Goal: Check status: Check status

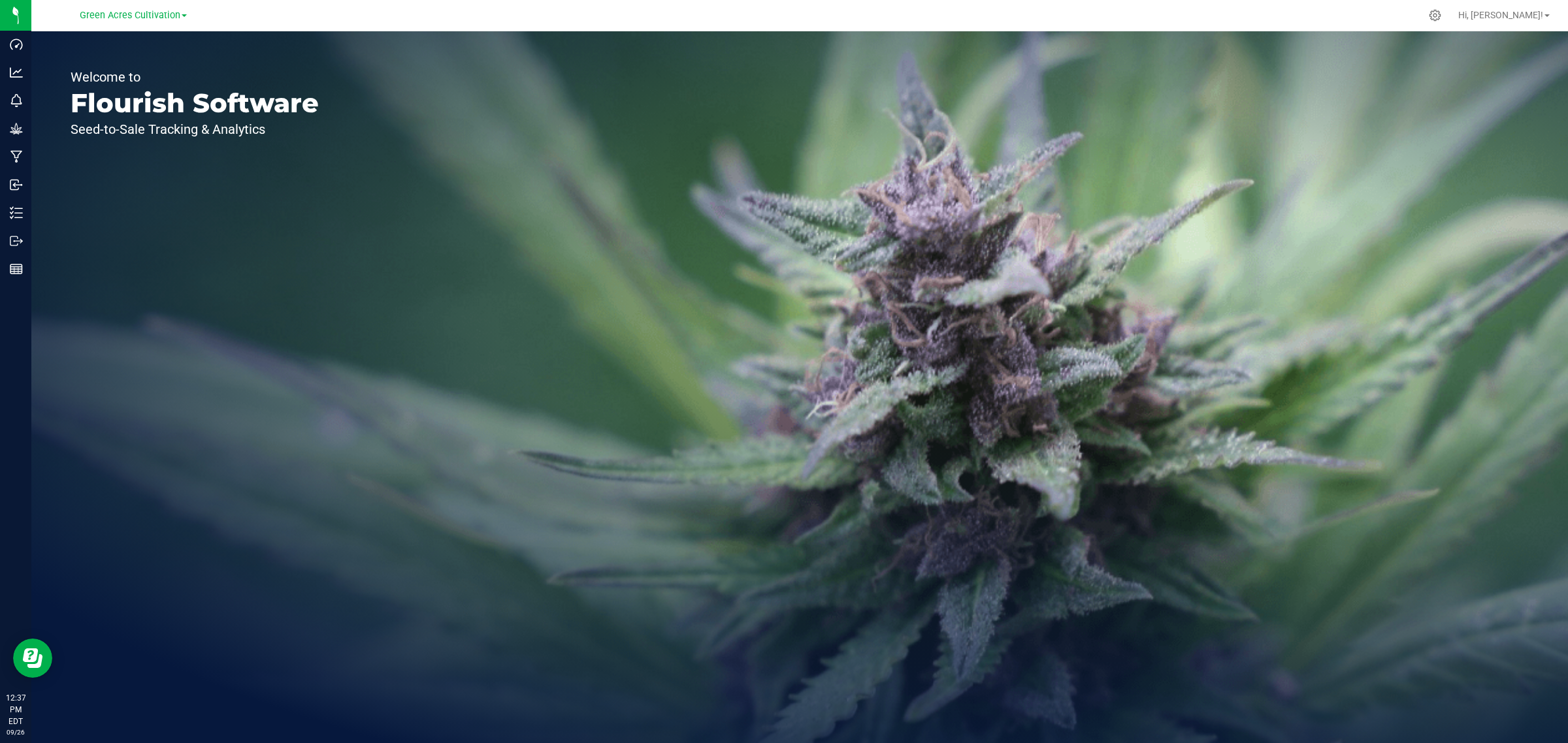
click at [165, 22] on div "Green Acres Cultivation" at bounding box center [133, 15] width 107 height 16
click at [157, 15] on span "Green Acres Cultivation" at bounding box center [129, 16] width 100 height 12
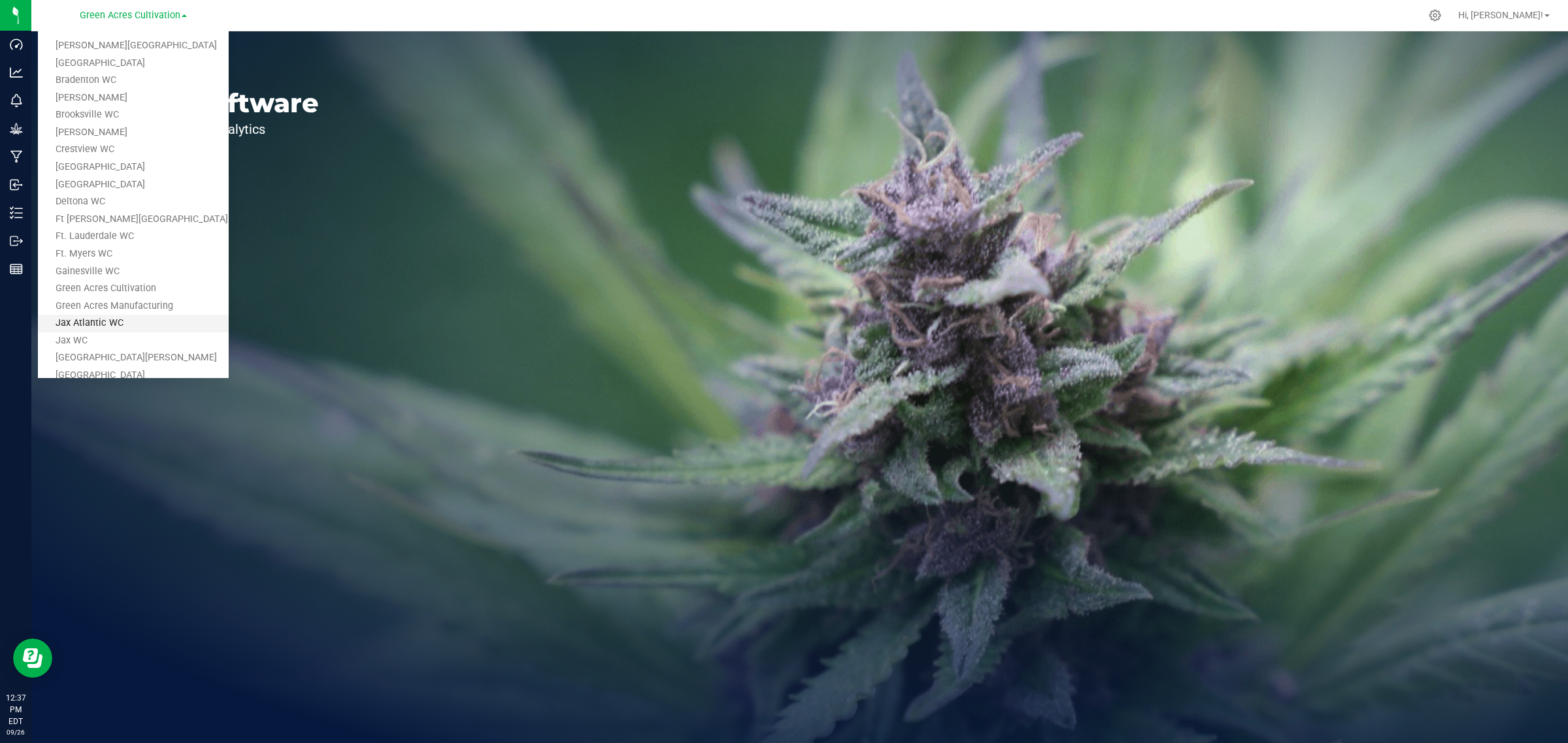
click at [157, 315] on link "Jax Atlantic WC" at bounding box center [133, 323] width 191 height 18
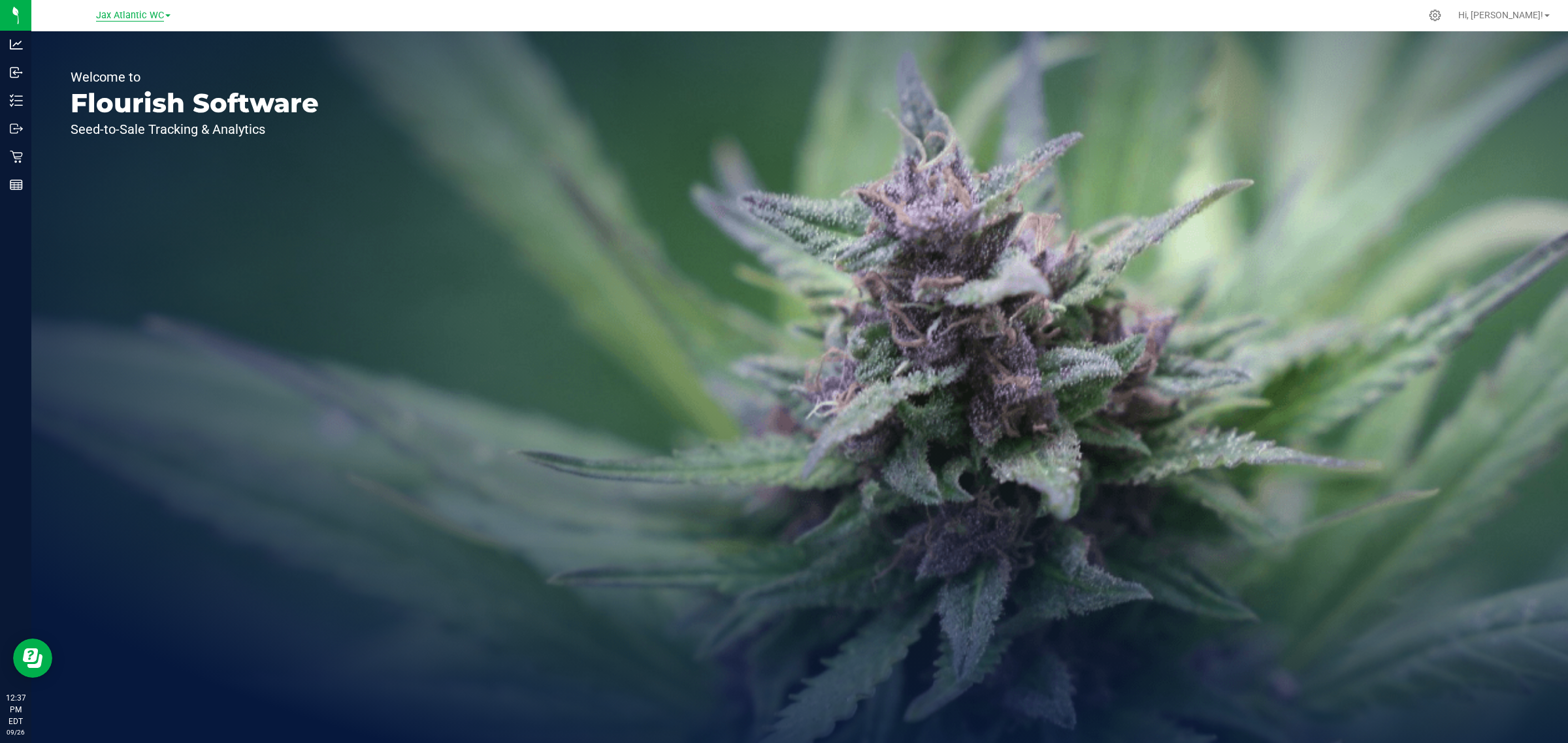
click at [140, 15] on span "Jax Atlantic WC" at bounding box center [130, 16] width 68 height 12
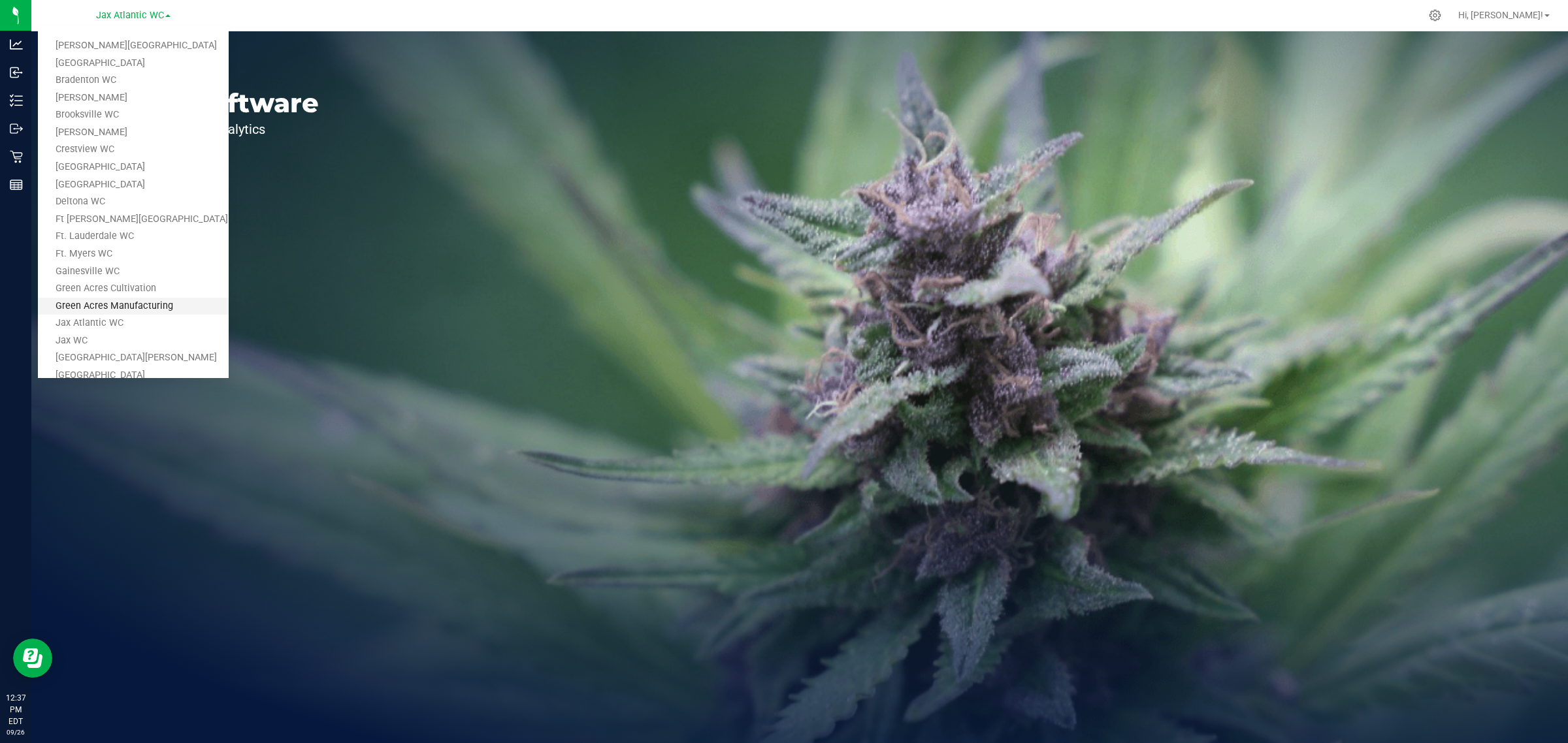
click at [140, 311] on link "Green Acres Manufacturing" at bounding box center [133, 306] width 191 height 18
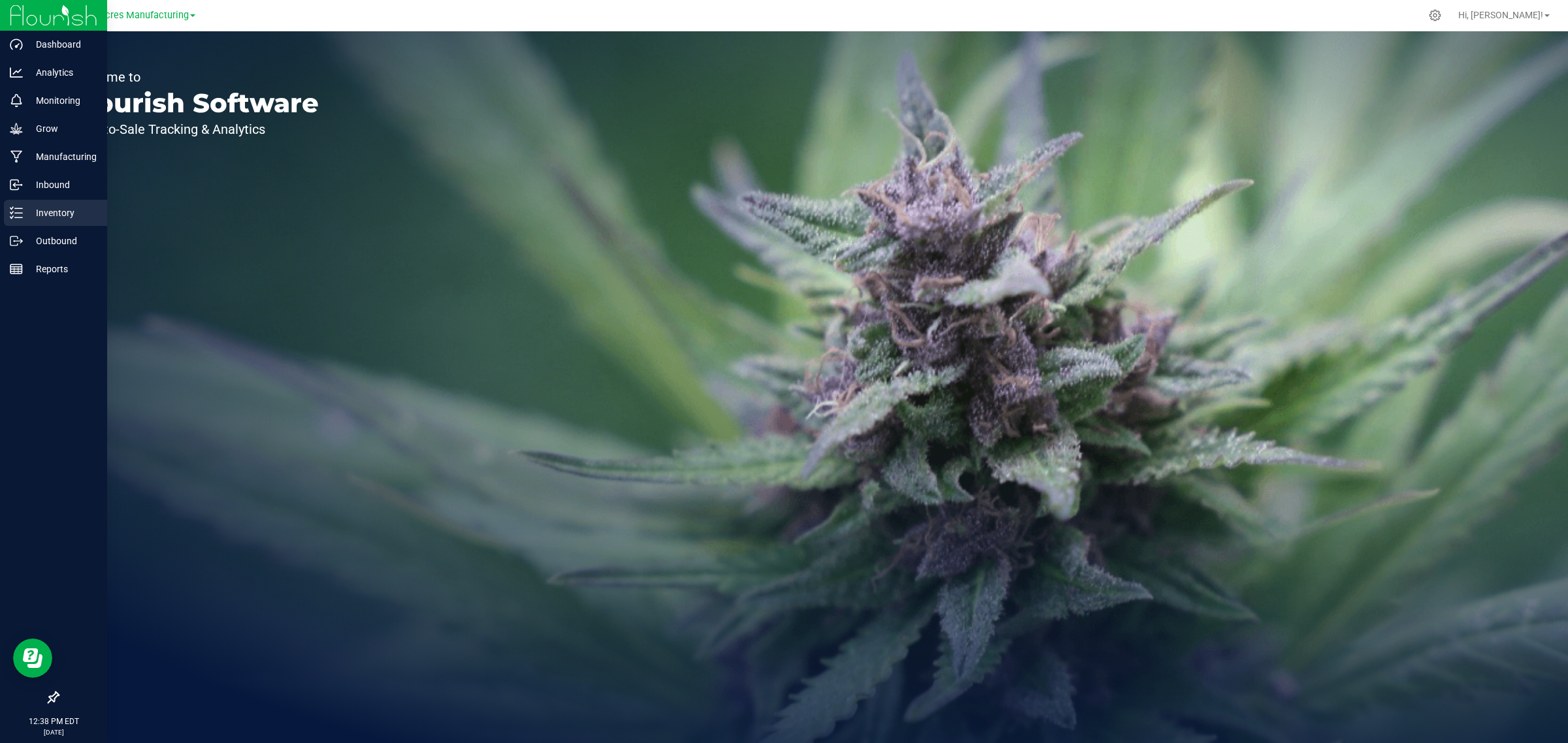
click at [12, 214] on icon at bounding box center [16, 213] width 13 height 13
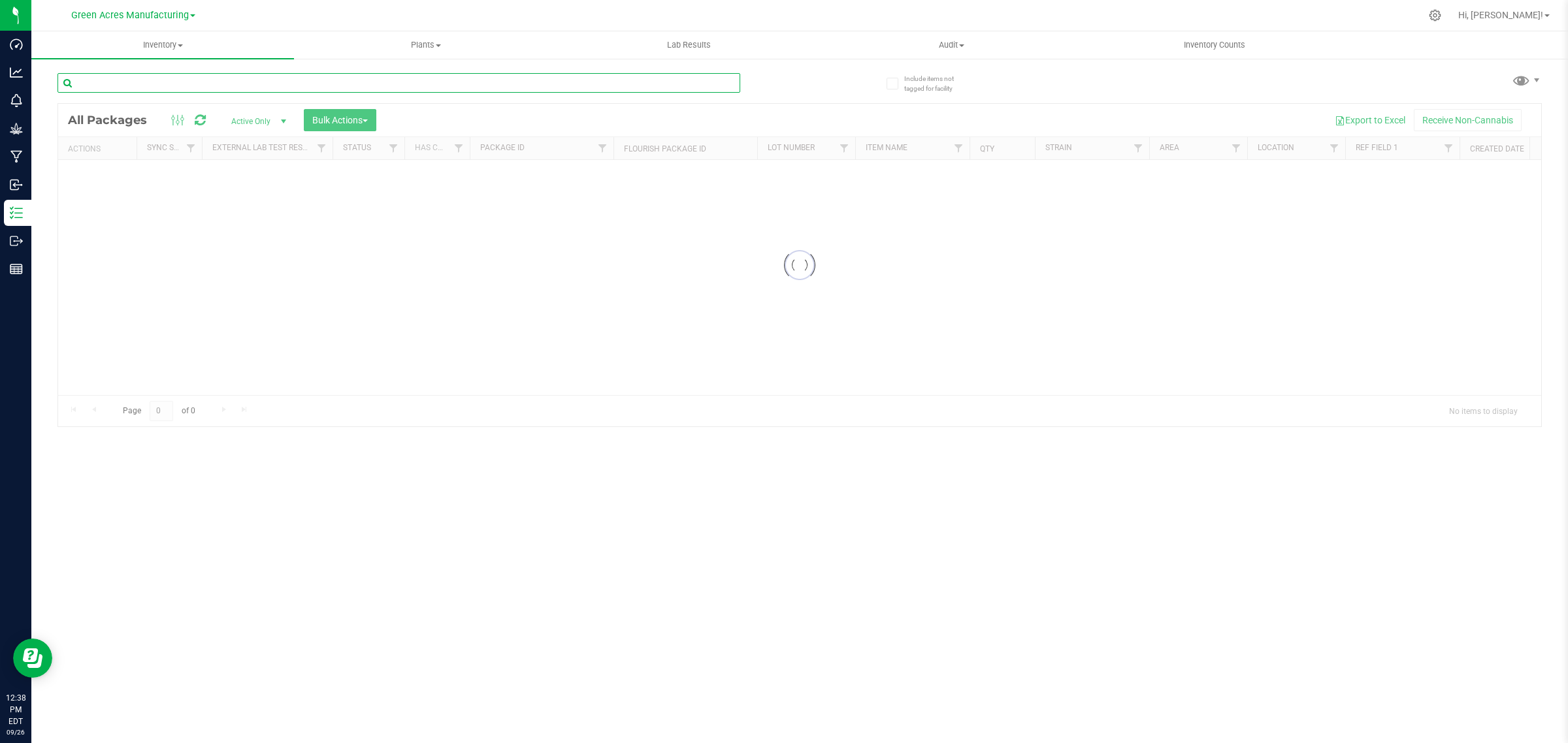
click at [377, 82] on input "text" at bounding box center [399, 83] width 683 height 20
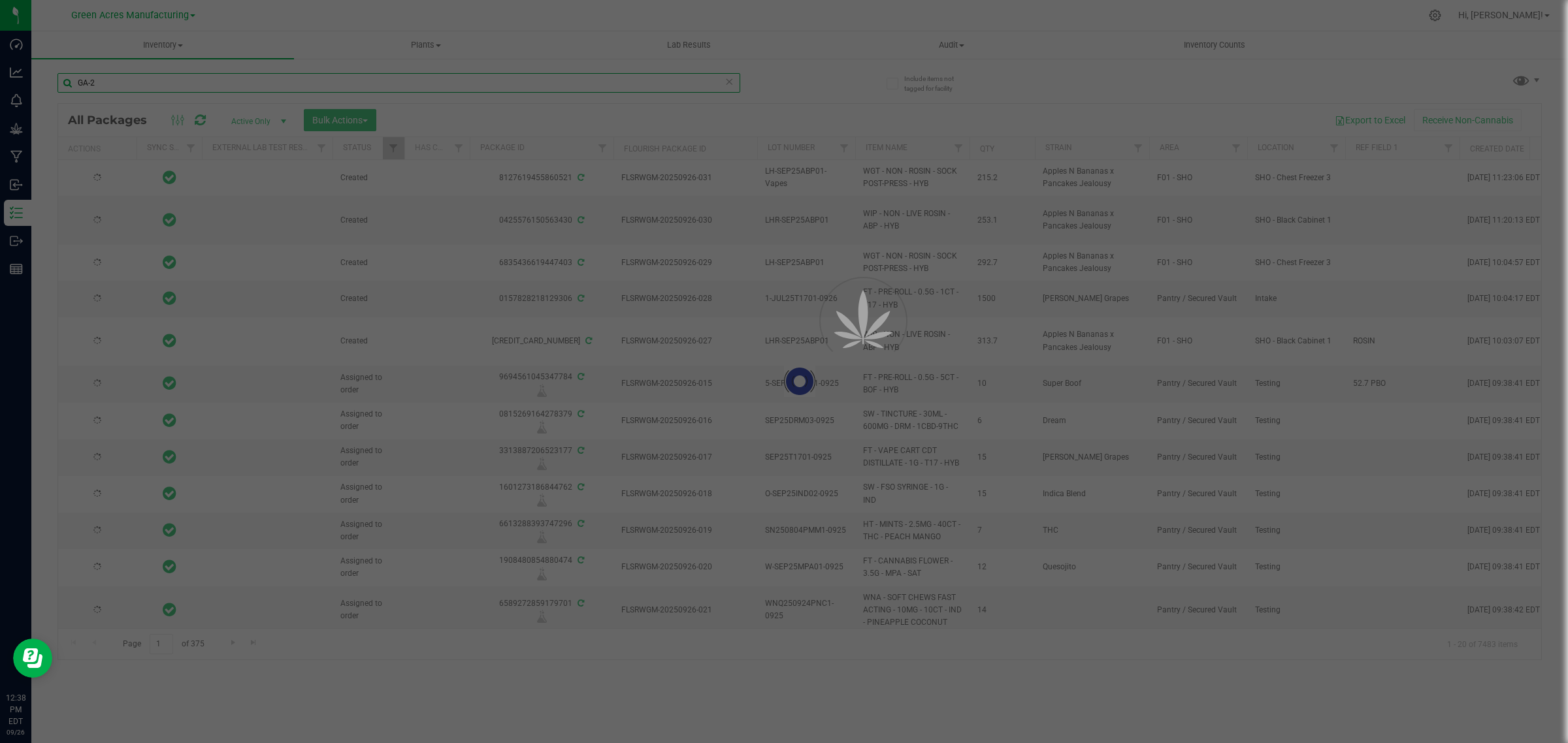
type input "GA-25"
type input "[DATE]"
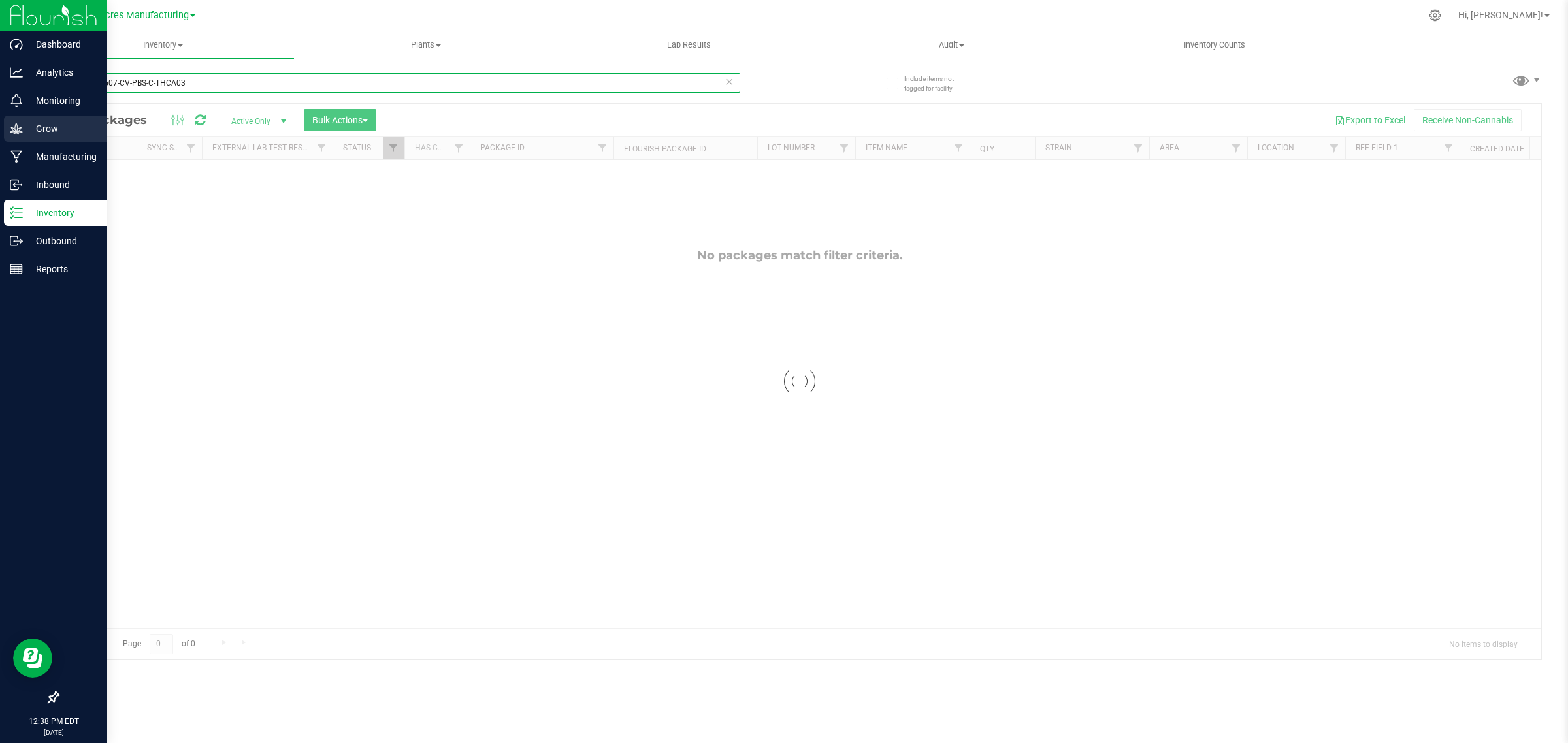
type input "GA-250507-CV-PBS-C-THCA03"
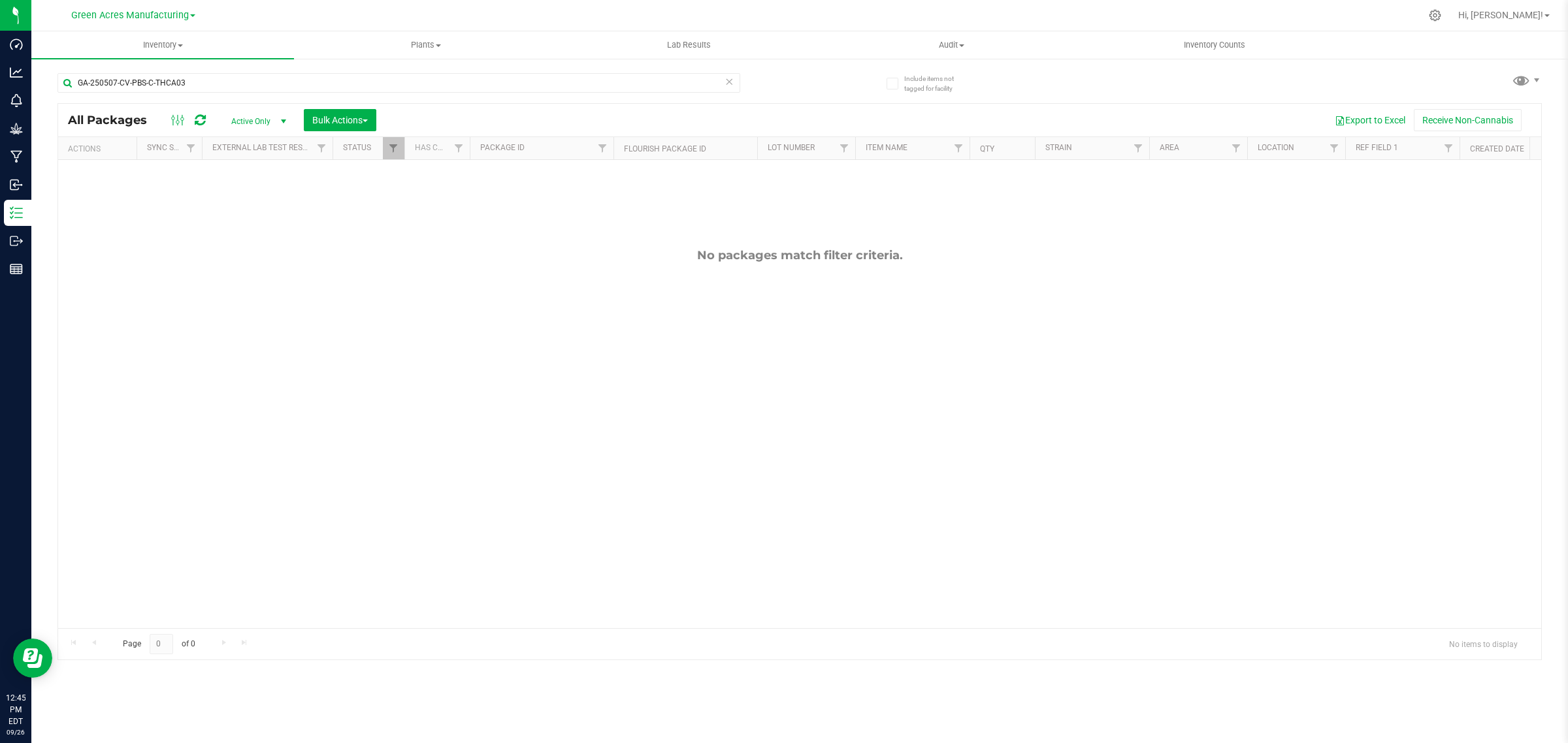
click at [241, 117] on span "Active Only" at bounding box center [257, 121] width 72 height 18
click at [245, 204] on li "All" at bounding box center [257, 202] width 71 height 20
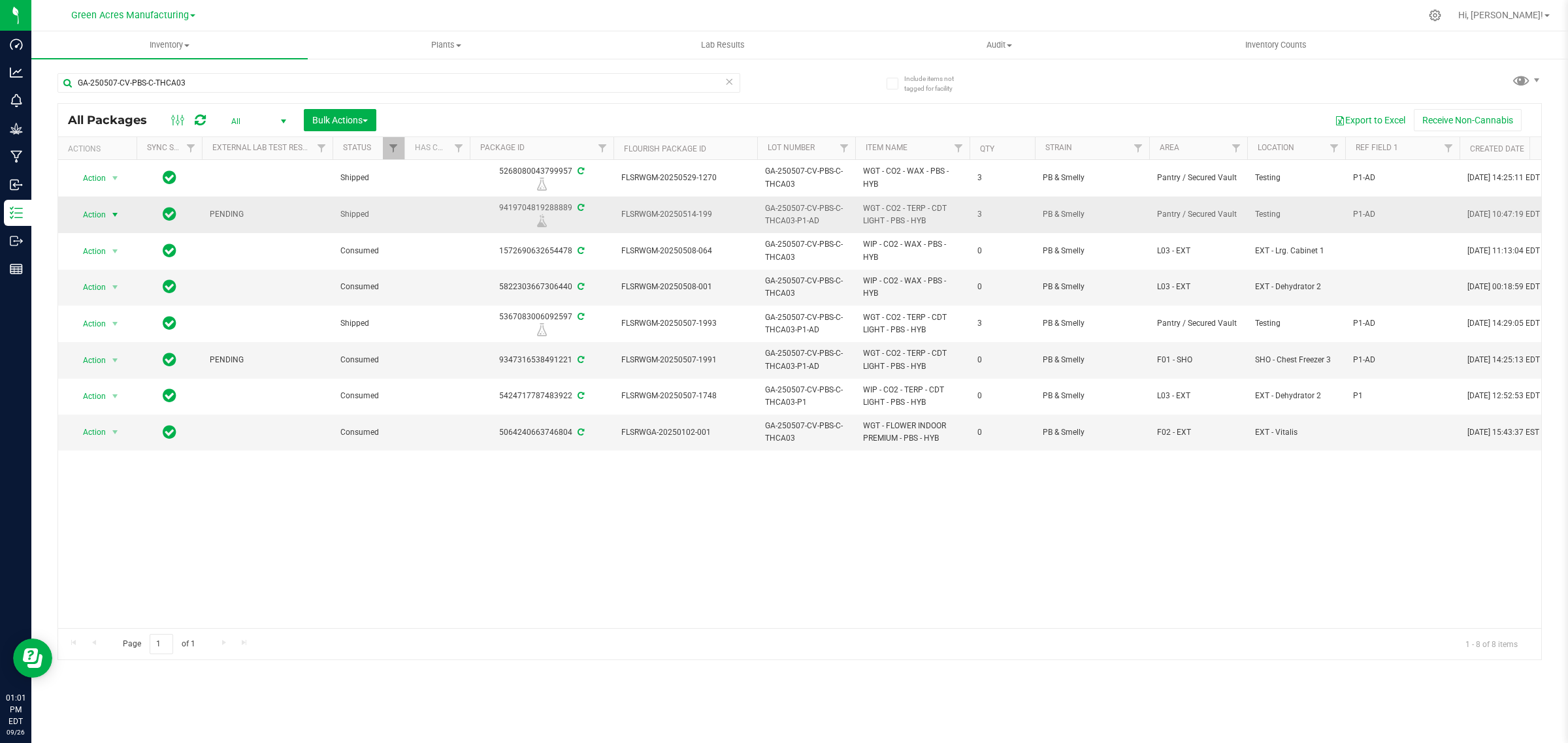
click at [111, 214] on span "select" at bounding box center [115, 215] width 10 height 10
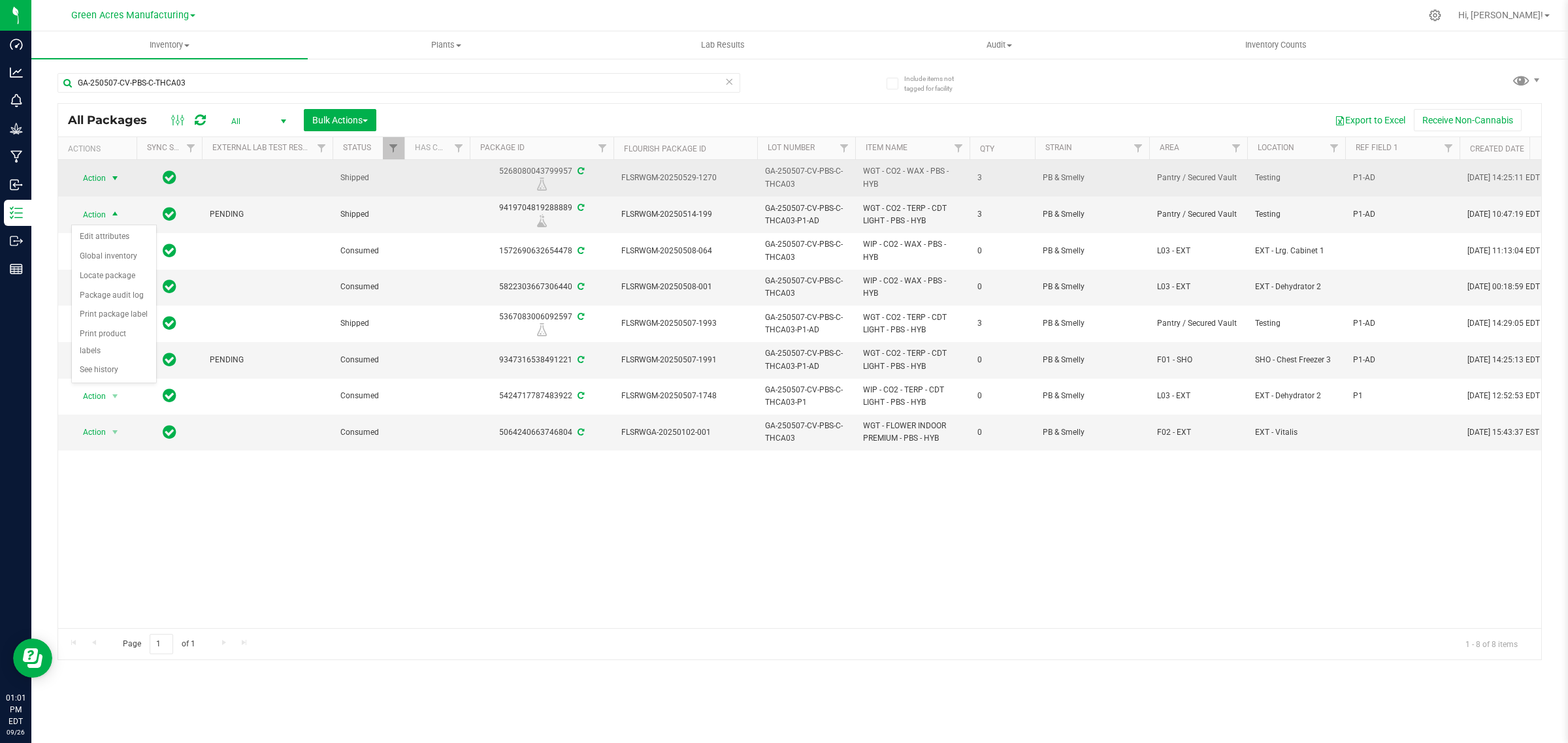
click at [118, 172] on span "select" at bounding box center [115, 178] width 16 height 18
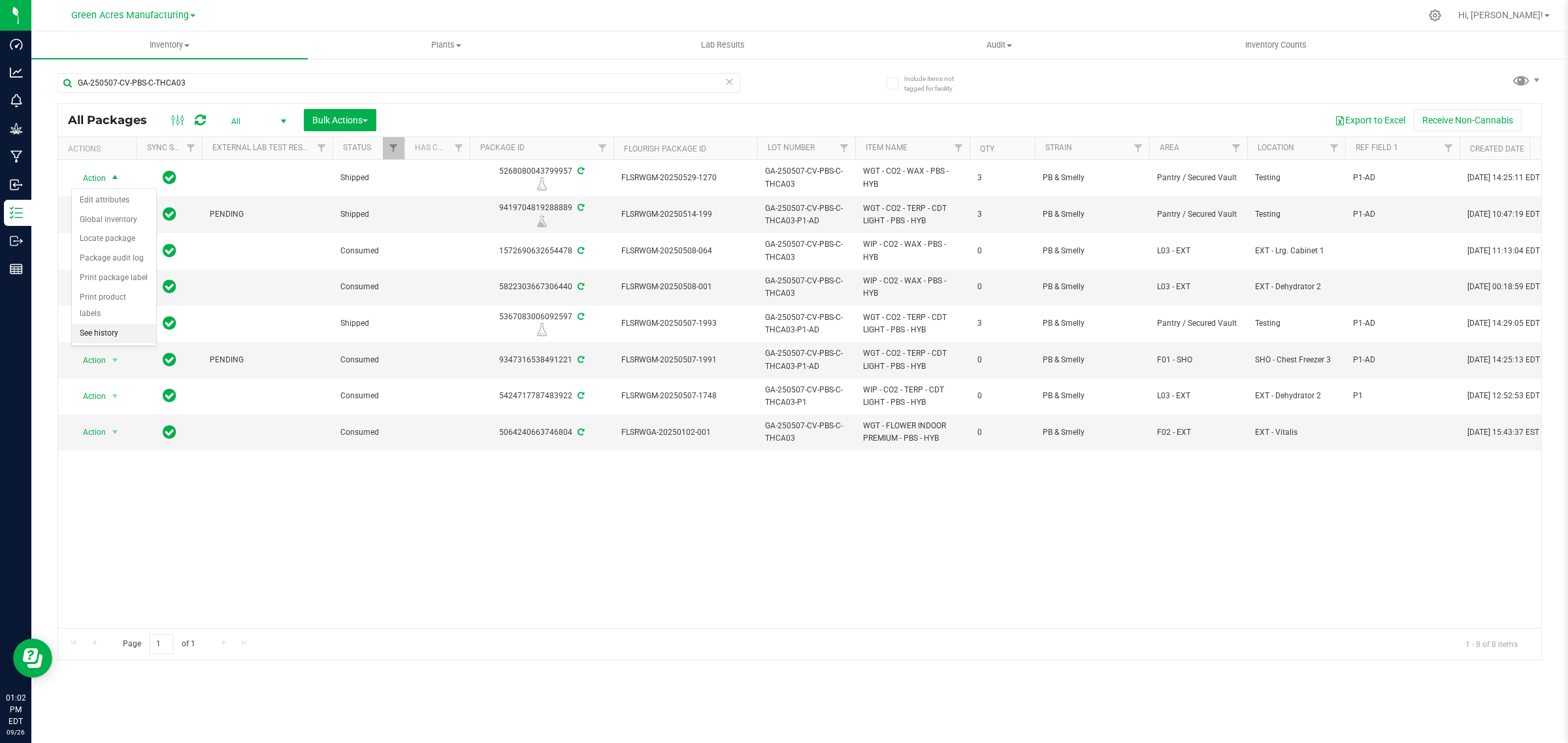
click at [124, 324] on li "See history" at bounding box center [114, 334] width 84 height 20
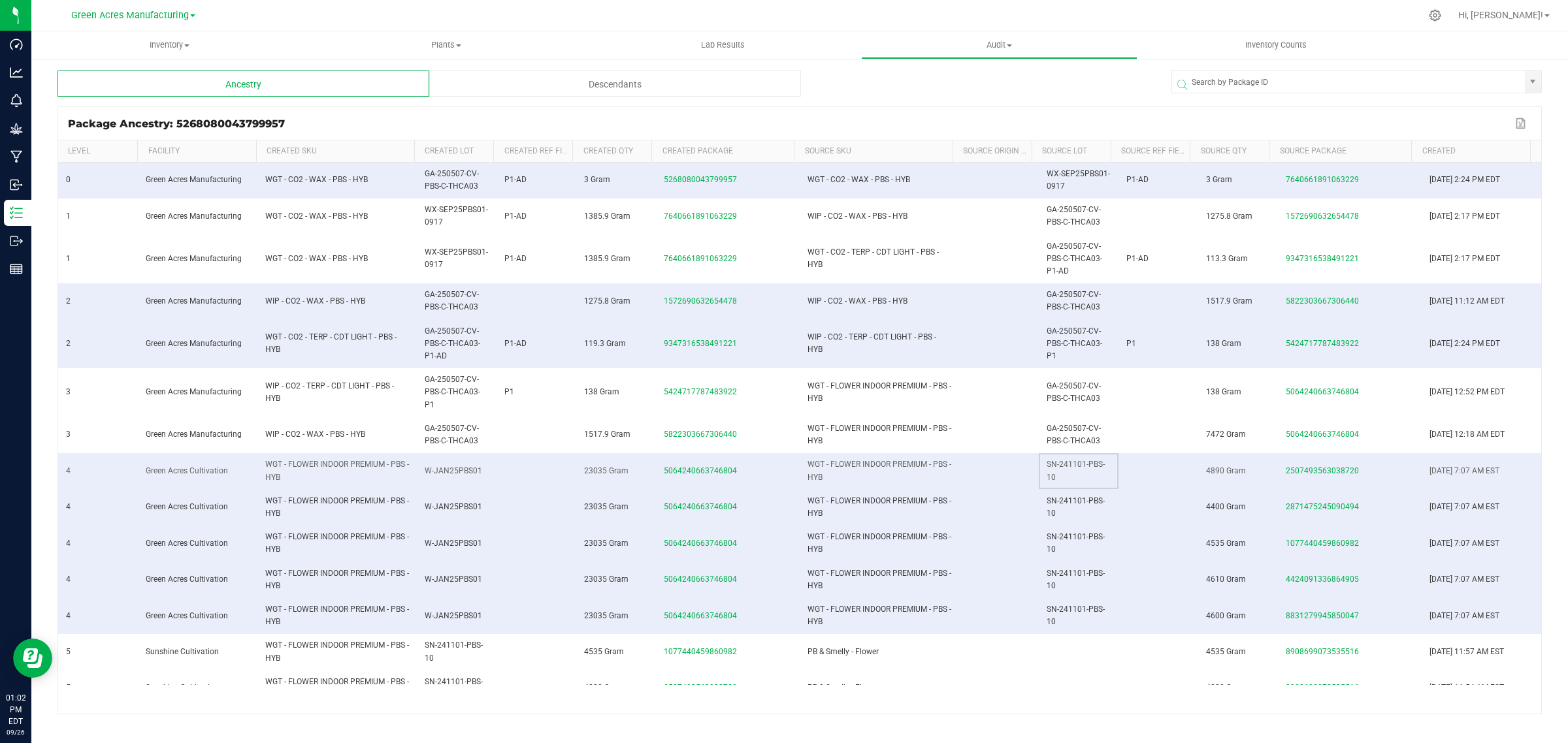
drag, startPoint x: 1040, startPoint y: 469, endPoint x: 1079, endPoint y: 488, distance: 43.4
click at [1079, 488] on td "SN-241101-PBS-10" at bounding box center [1078, 471] width 79 height 36
copy span "SN-241101-PBS-10"
drag, startPoint x: 421, startPoint y: 171, endPoint x: 487, endPoint y: 188, distance: 68.2
click at [487, 188] on td "GA-250507-CV-PBS-C-THCA03" at bounding box center [456, 180] width 79 height 36
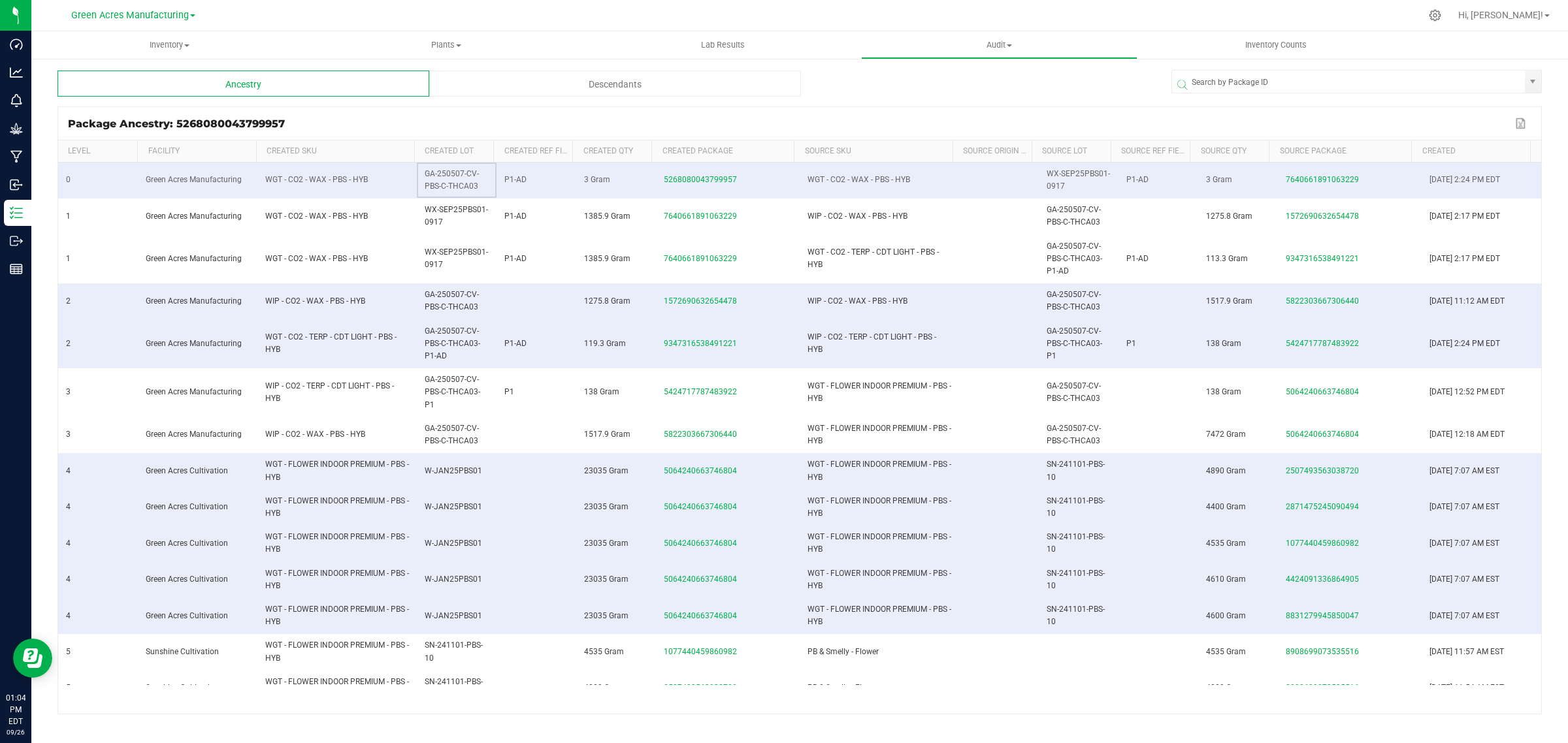
copy span "GA-250507-CV-PBS-C-THCA03"
click at [498, 115] on div "Package Ancestry: 5268080043799957 Export to Excel" at bounding box center [800, 123] width 1483 height 33
